Goal: Complete application form: Complete application form

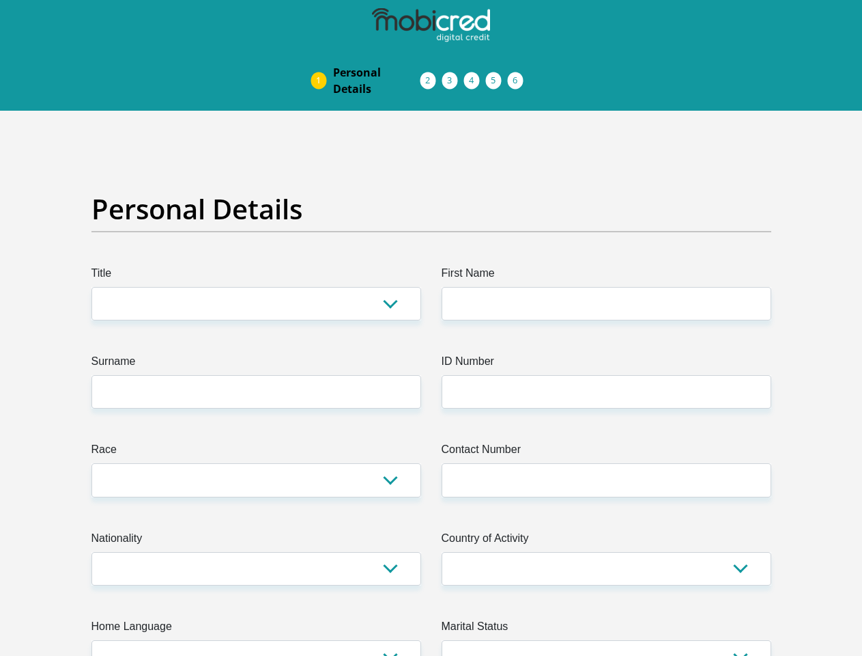
click at [0, 0] on img at bounding box center [0, 0] width 0 height 0
click at [322, 59] on link "Personal Details" at bounding box center [376, 81] width 109 height 44
click at [432, 75] on link "Acceptance of Services" at bounding box center [443, 80] width 22 height 11
click at [0, 0] on span "Documents" at bounding box center [0, 0] width 0 height 0
click at [497, 75] on link "Debicheck Mandate" at bounding box center [486, 80] width 22 height 11
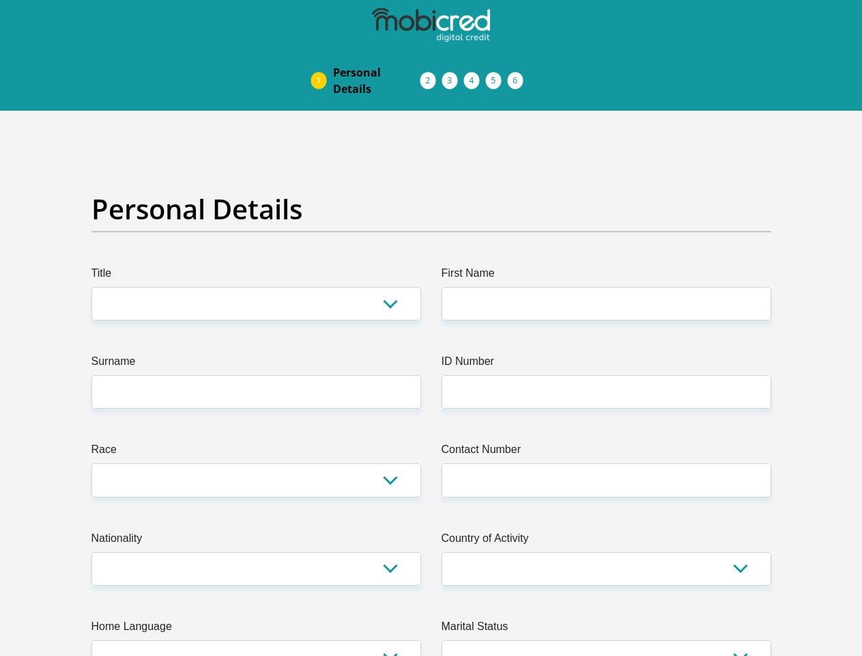
click at [519, 75] on link "Curata Authentication" at bounding box center [508, 80] width 22 height 11
click at [541, 75] on link "Pre Agreement Signoff" at bounding box center [530, 80] width 22 height 11
